Goal: Obtain resource: Download file/media

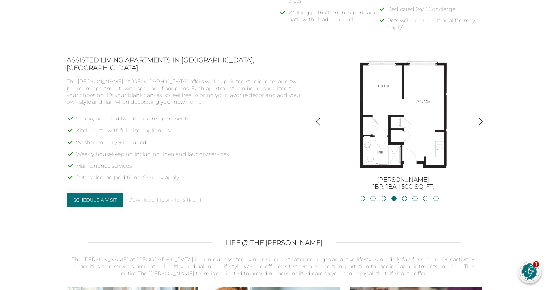
click at [320, 120] on img "button" at bounding box center [318, 121] width 9 height 9
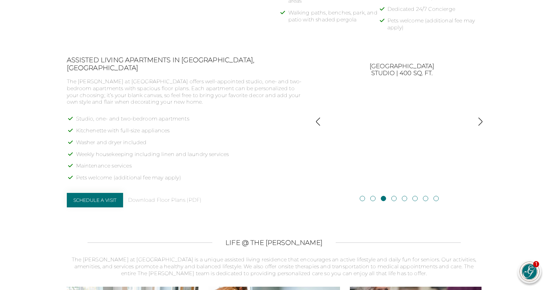
click at [479, 118] on img "button" at bounding box center [480, 121] width 9 height 9
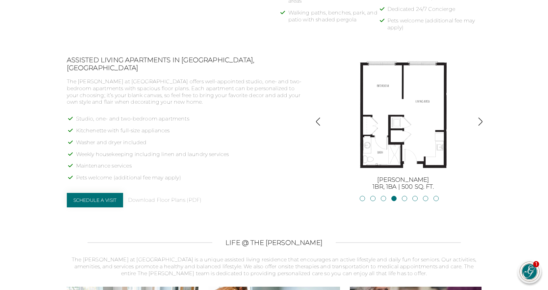
click at [318, 121] on img "button" at bounding box center [318, 121] width 9 height 9
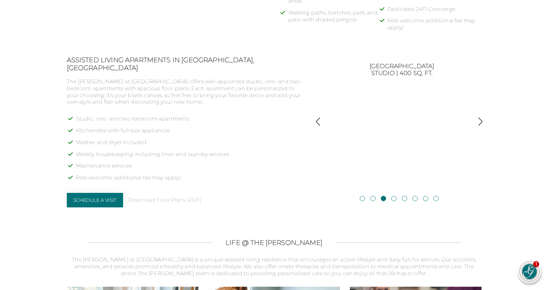
click at [480, 123] on img "button" at bounding box center [480, 121] width 9 height 9
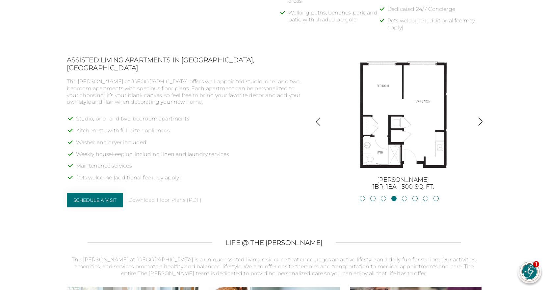
click at [480, 123] on img "button" at bounding box center [480, 121] width 9 height 9
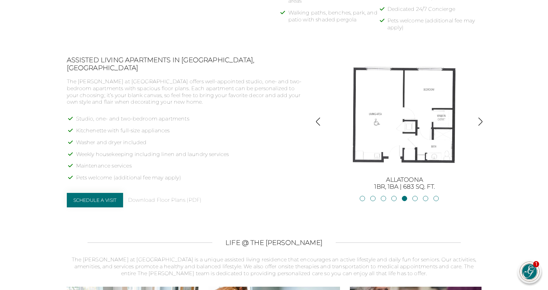
click at [318, 123] on img "button" at bounding box center [318, 121] width 9 height 9
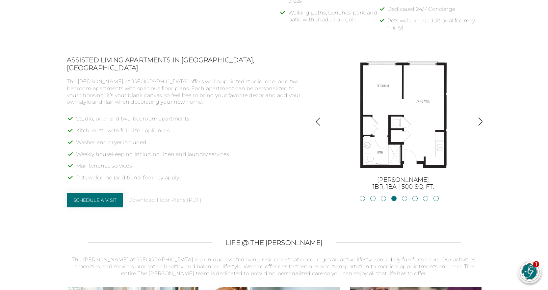
click at [317, 124] on img "button" at bounding box center [318, 121] width 9 height 9
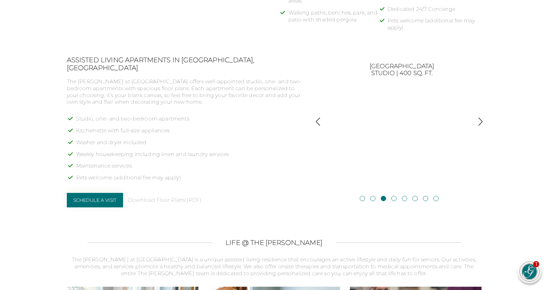
drag, startPoint x: 404, startPoint y: 122, endPoint x: 384, endPoint y: 131, distance: 21.8
click at [384, 131] on div "[PERSON_NAME] Studio | 377 sq. ft. [PERSON_NAME][GEOGRAPHIC_DATA] | 400 sq. ft.…" at bounding box center [399, 123] width 148 height 135
click at [175, 197] on link "Download Floor Plans (PDF)" at bounding box center [164, 200] width 73 height 7
